Goal: Information Seeking & Learning: Learn about a topic

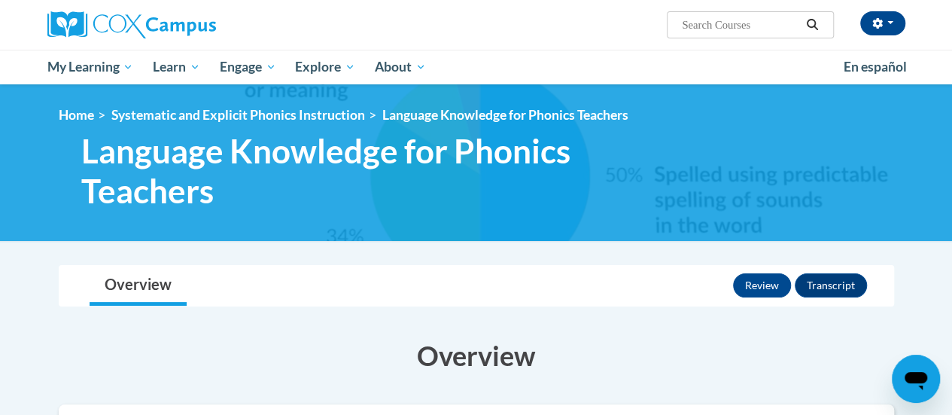
click at [670, 272] on div "Overview Lessons Review Transcript" at bounding box center [476, 286] width 811 height 40
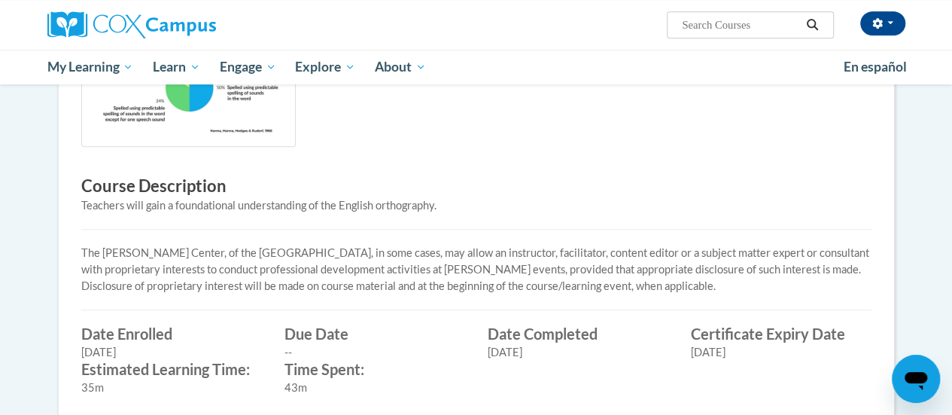
scroll to position [403, 0]
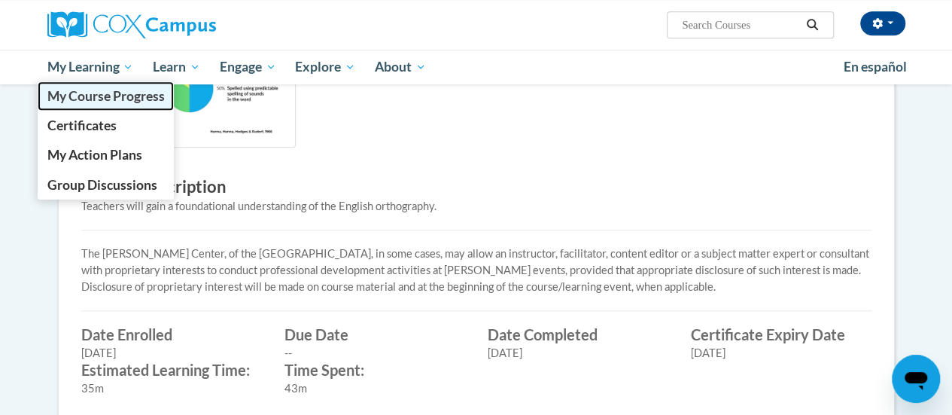
drag, startPoint x: 129, startPoint y: 96, endPoint x: 113, endPoint y: 103, distance: 17.9
click at [113, 103] on span "My Course Progress" at bounding box center [105, 96] width 117 height 16
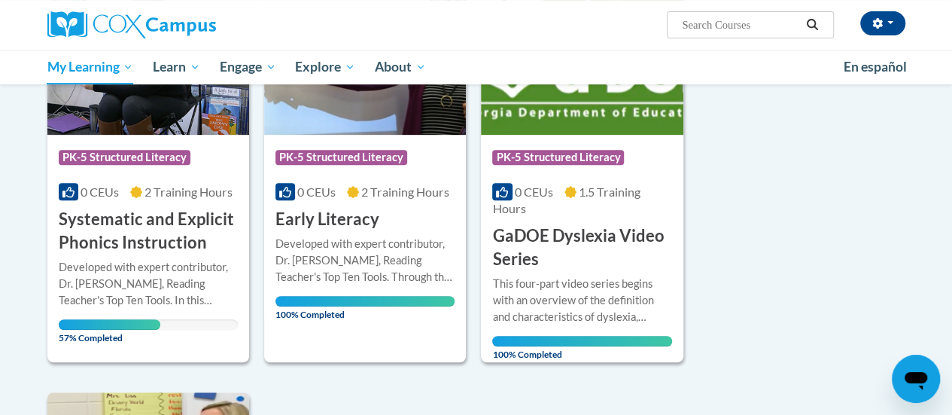
scroll to position [292, 0]
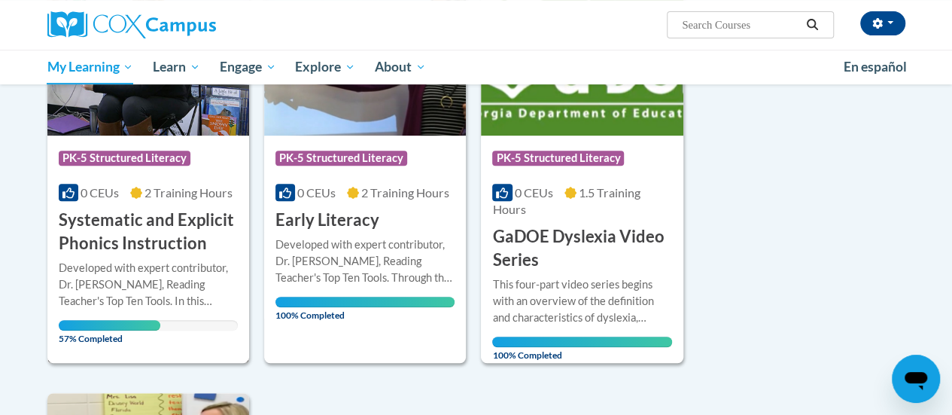
click at [125, 288] on div "Developed with expert contributor, [PERSON_NAME], Reading Teacher's Top Ten Too…" at bounding box center [148, 285] width 179 height 50
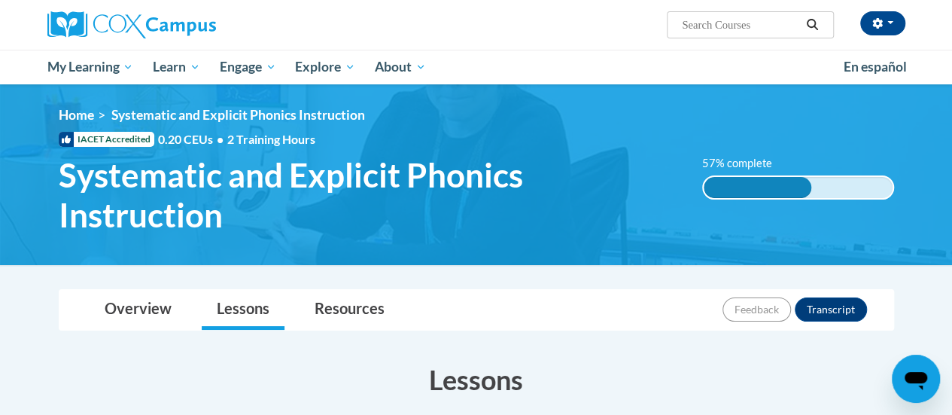
click at [475, 306] on div "Overview Lessons Resources Feedback Transcript" at bounding box center [476, 310] width 811 height 40
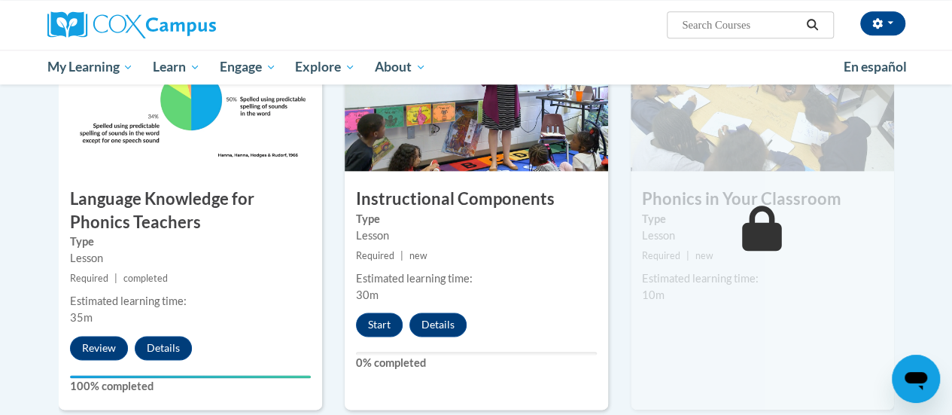
scroll to position [801, 0]
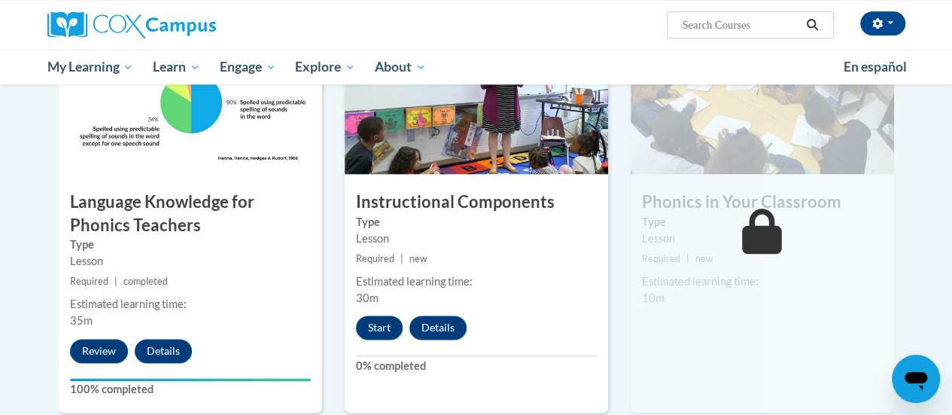
click at [425, 255] on span "new" at bounding box center [418, 258] width 18 height 11
click at [372, 329] on button "Start" at bounding box center [379, 327] width 47 height 24
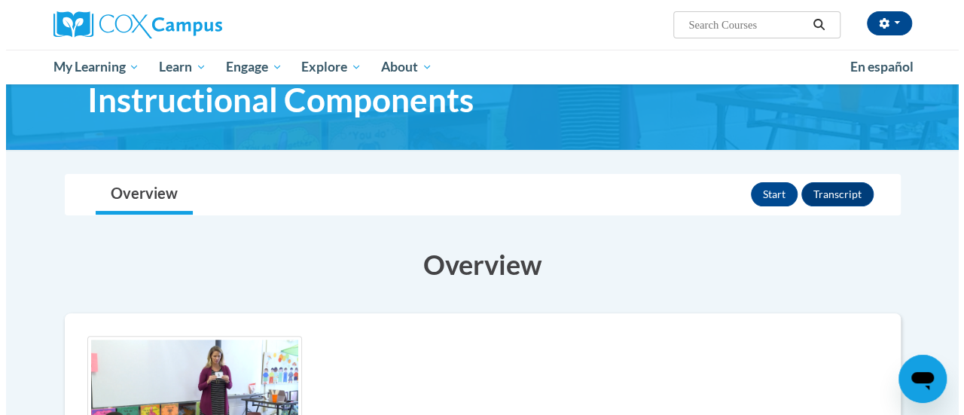
scroll to position [50, 0]
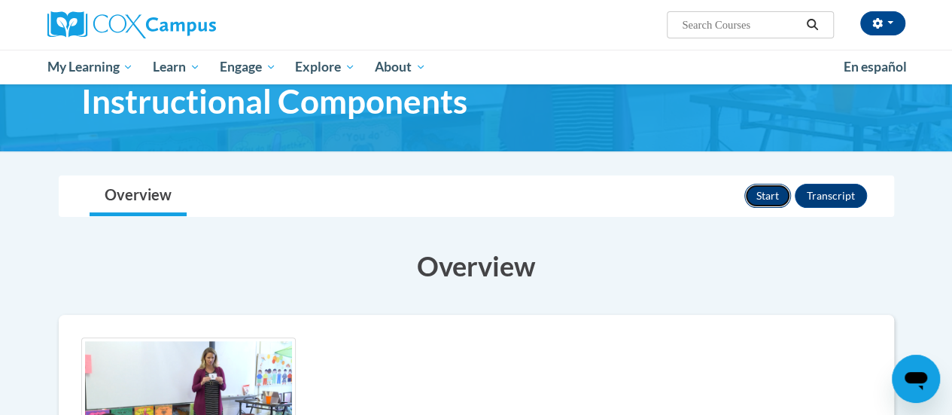
click at [766, 190] on button "Start" at bounding box center [767, 196] width 47 height 24
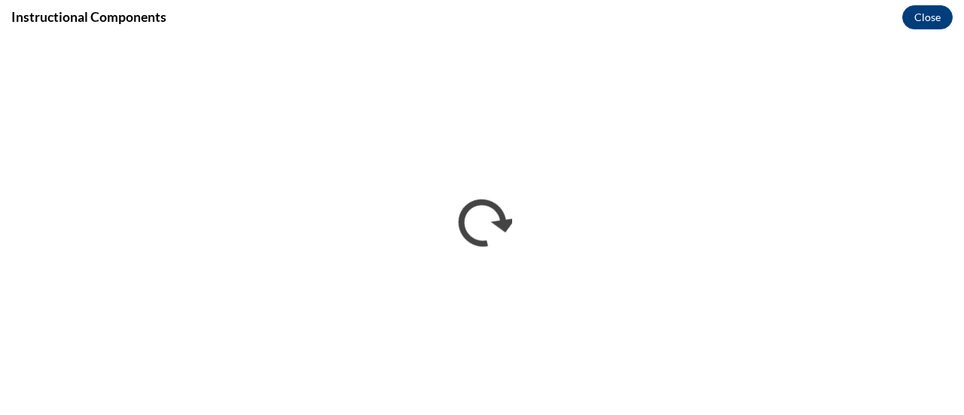
scroll to position [0, 0]
